Goal: Transaction & Acquisition: Purchase product/service

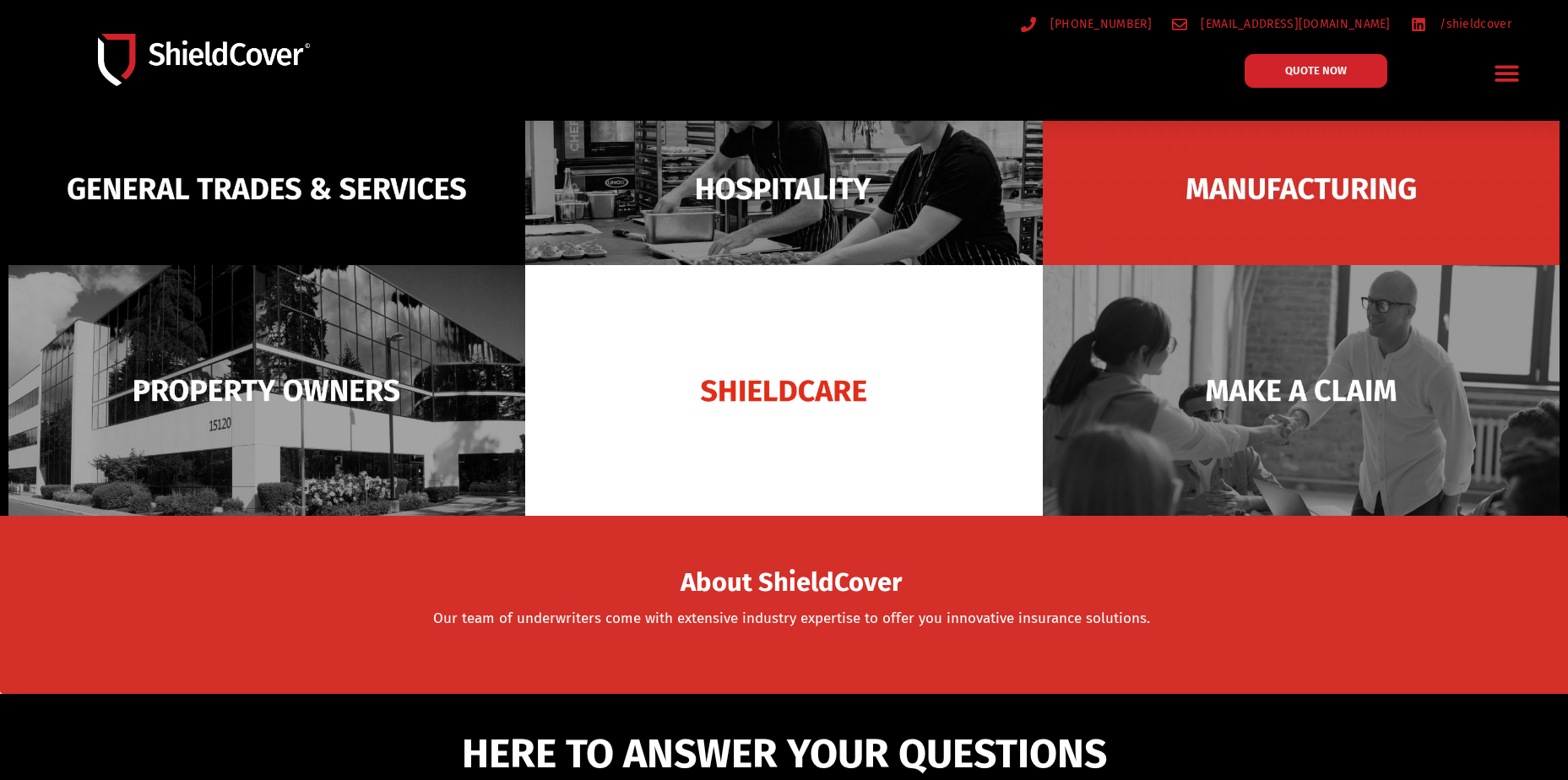
scroll to position [225, 0]
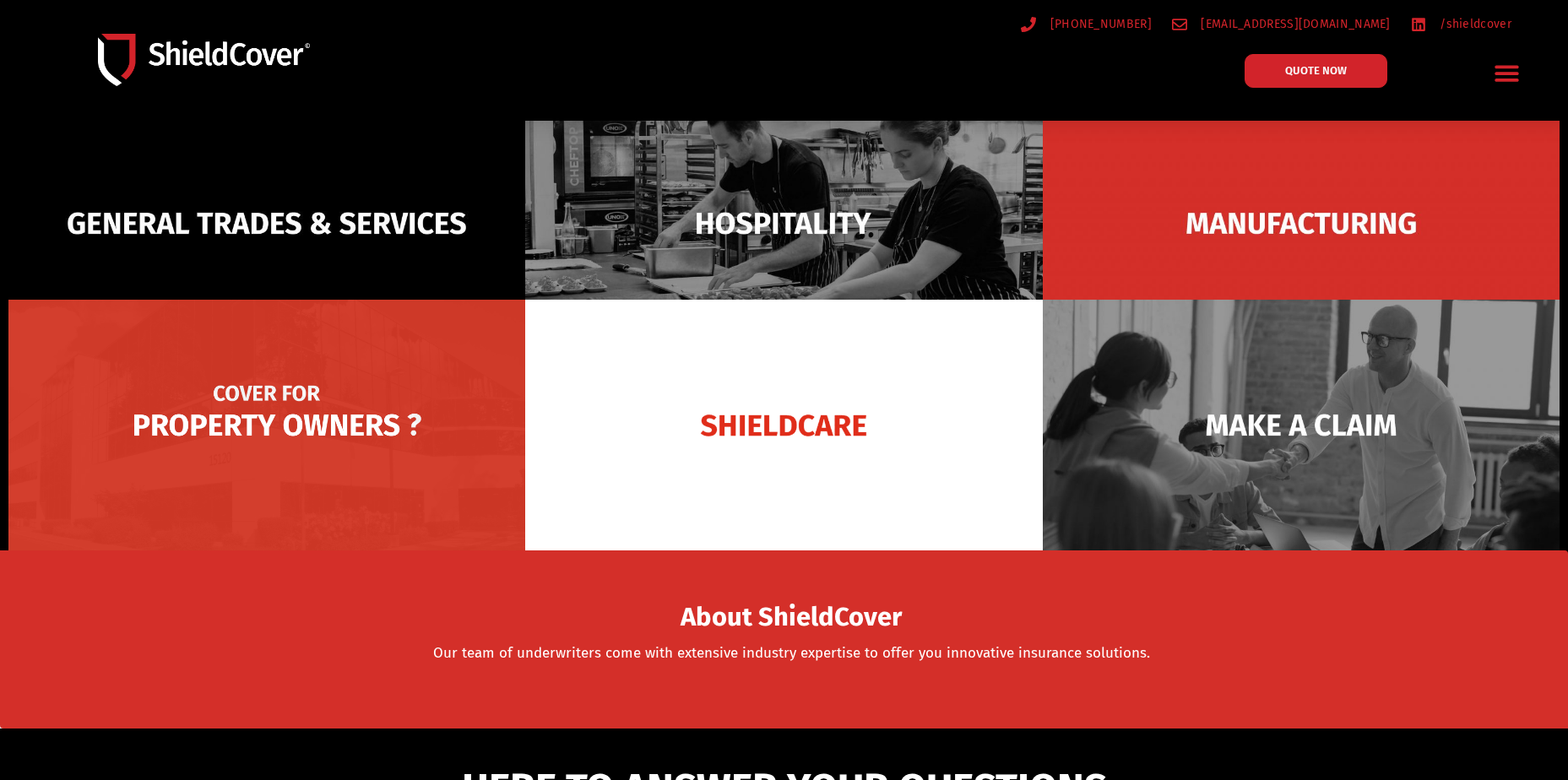
click at [269, 456] on img at bounding box center [267, 425] width 517 height 251
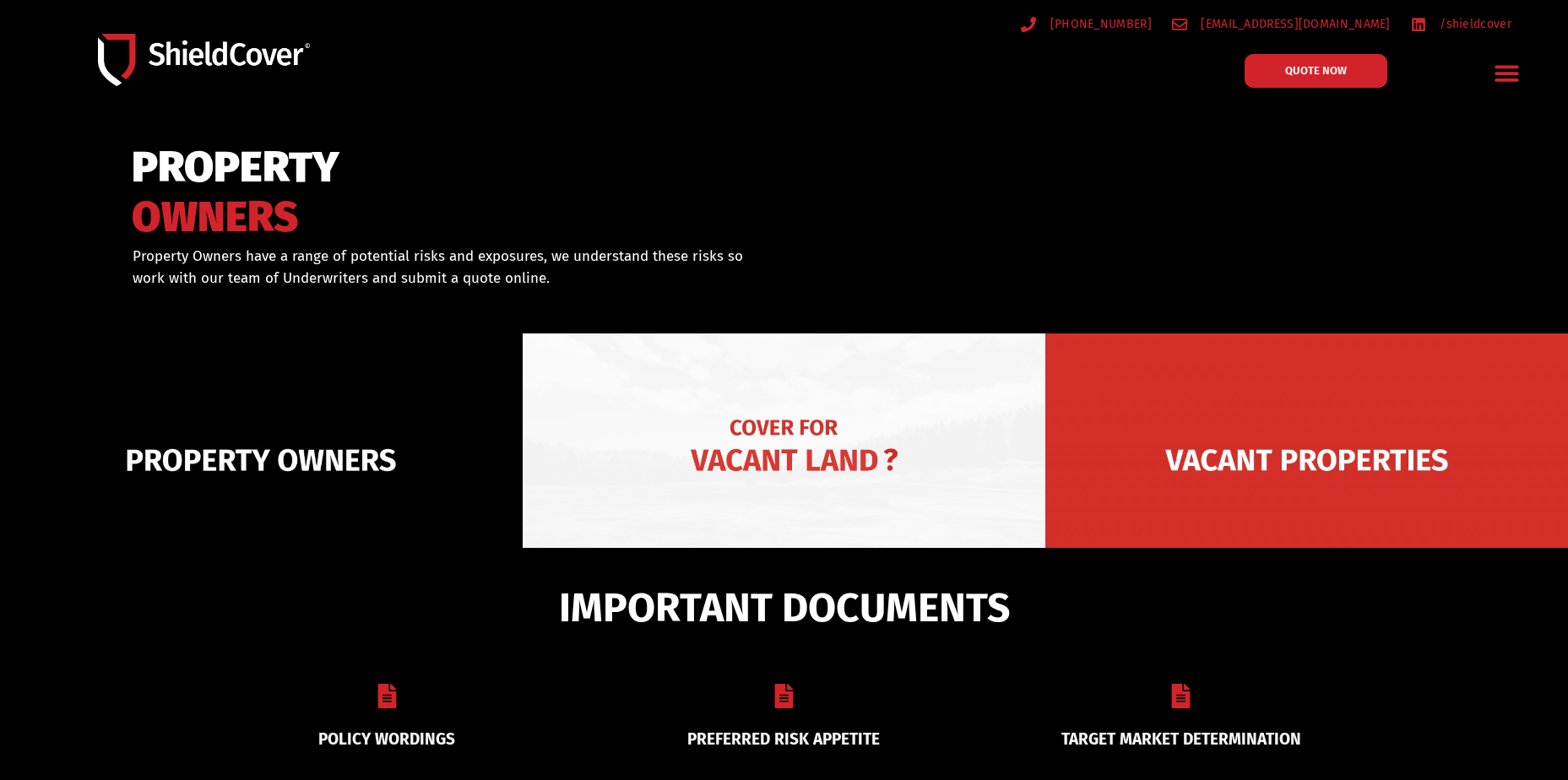
click at [812, 440] on img at bounding box center [784, 459] width 523 height 254
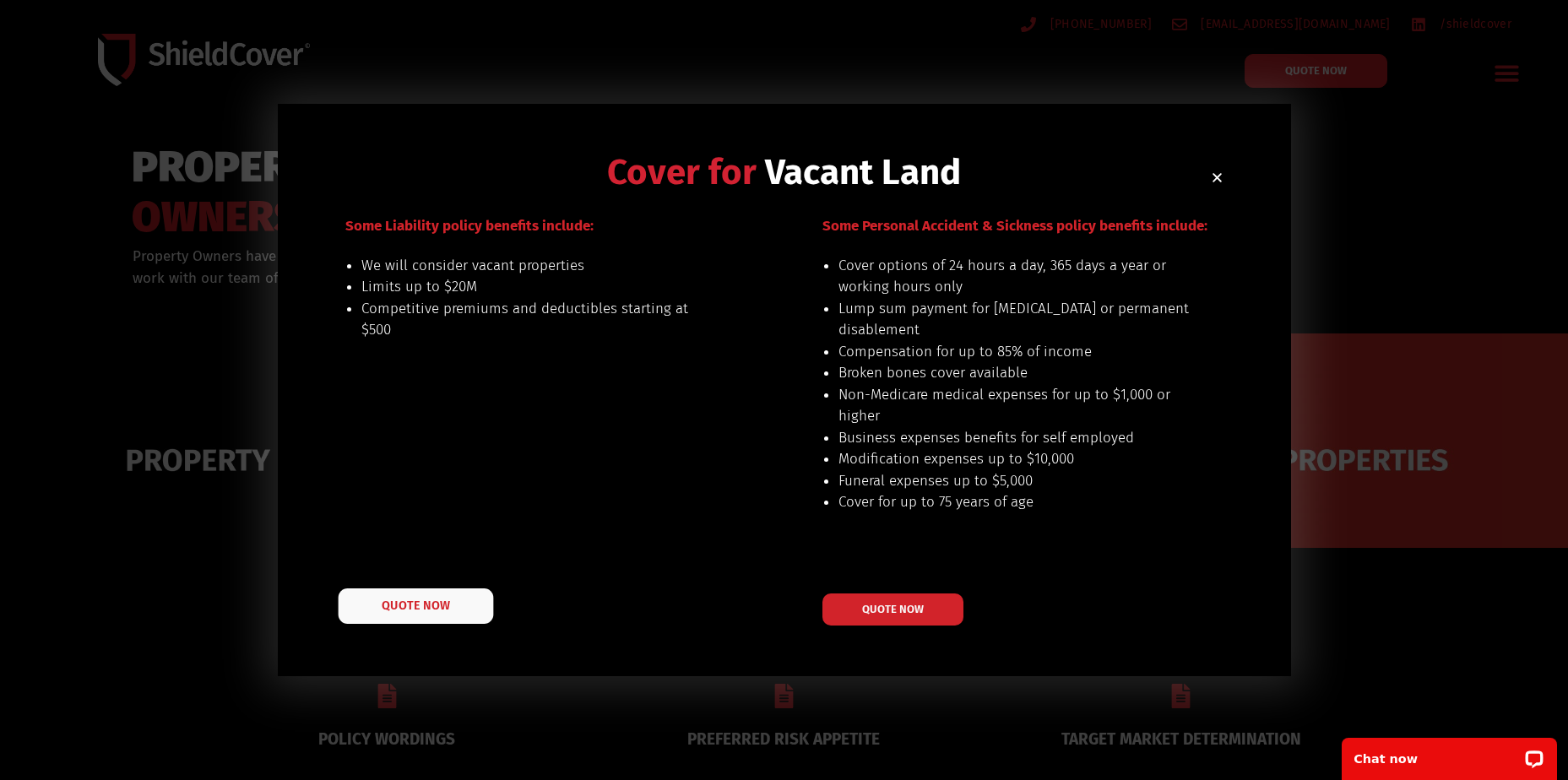
click at [444, 607] on span "QUOTE NOW" at bounding box center [416, 606] width 68 height 12
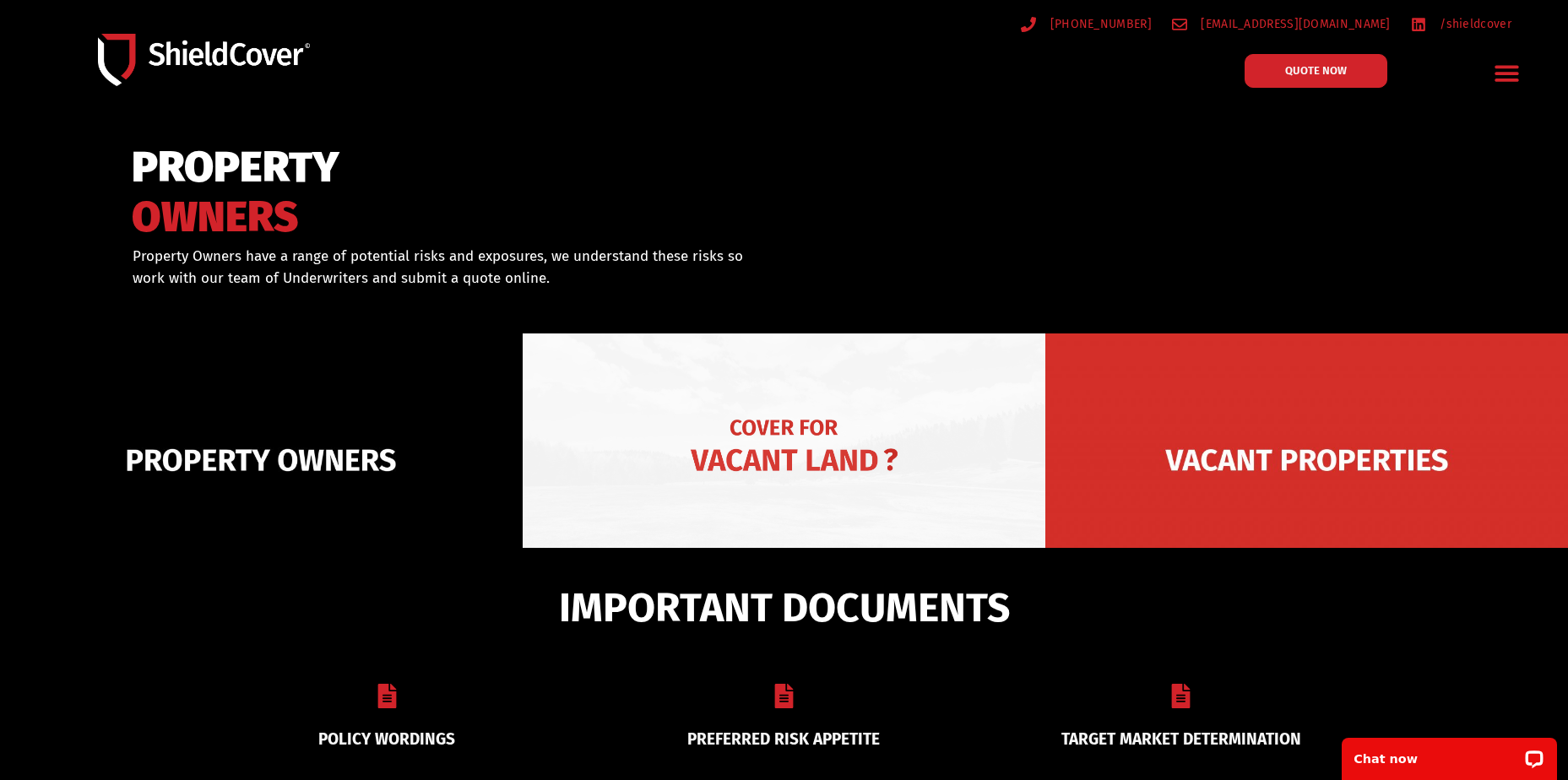
click at [856, 481] on img at bounding box center [784, 459] width 523 height 254
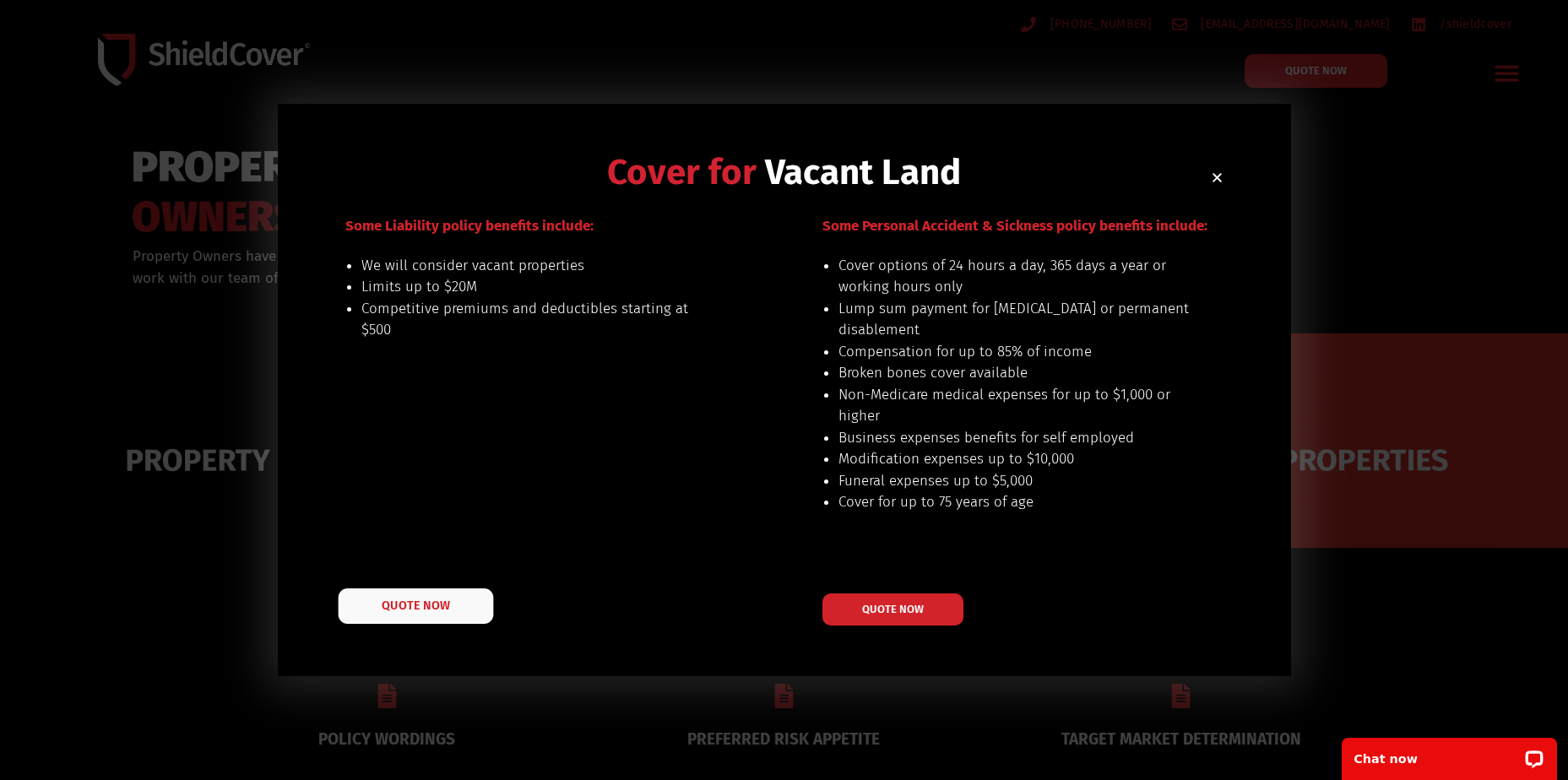
click at [437, 616] on link "QUOTE NOW" at bounding box center [416, 606] width 155 height 36
